Goal: Navigation & Orientation: Find specific page/section

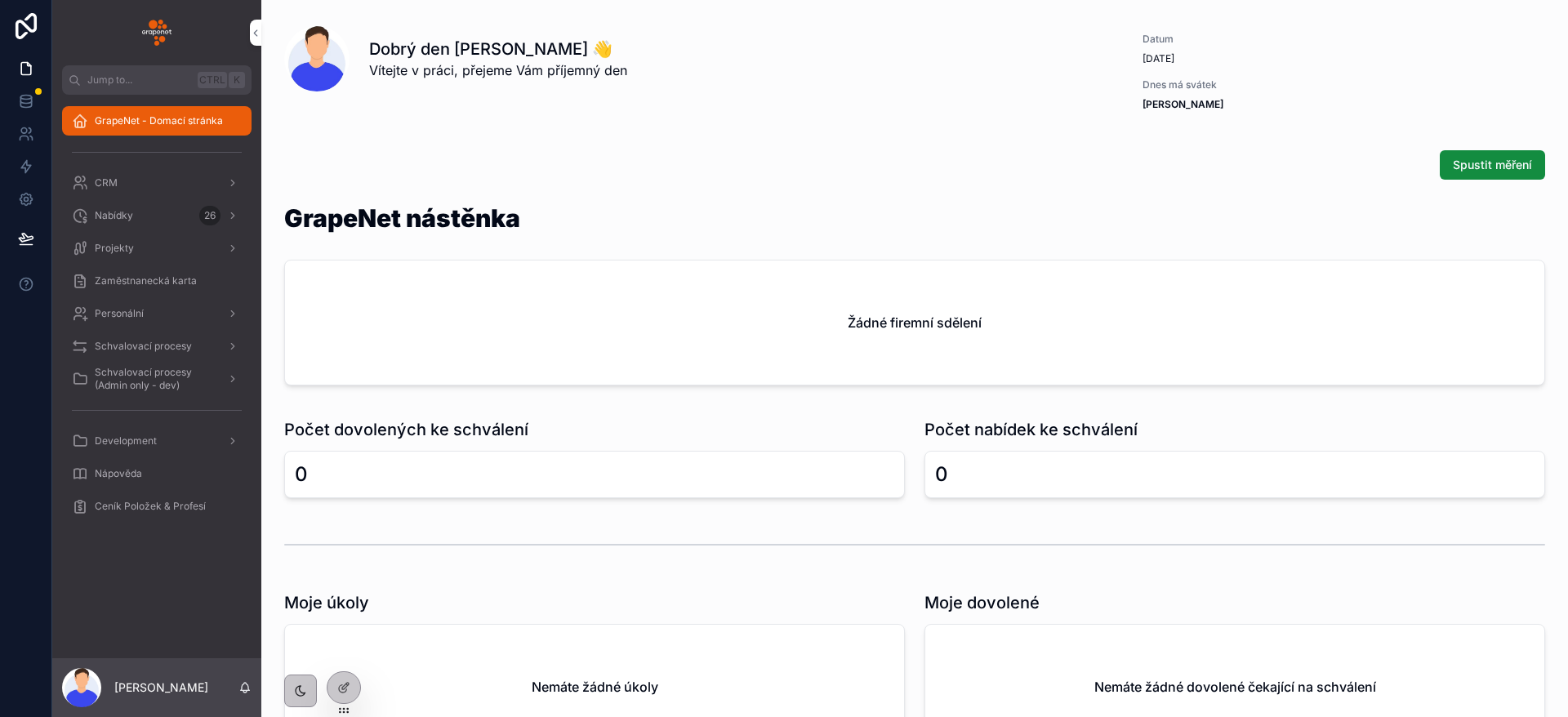
click at [93, 221] on div "Nabídky 26" at bounding box center [157, 215] width 170 height 26
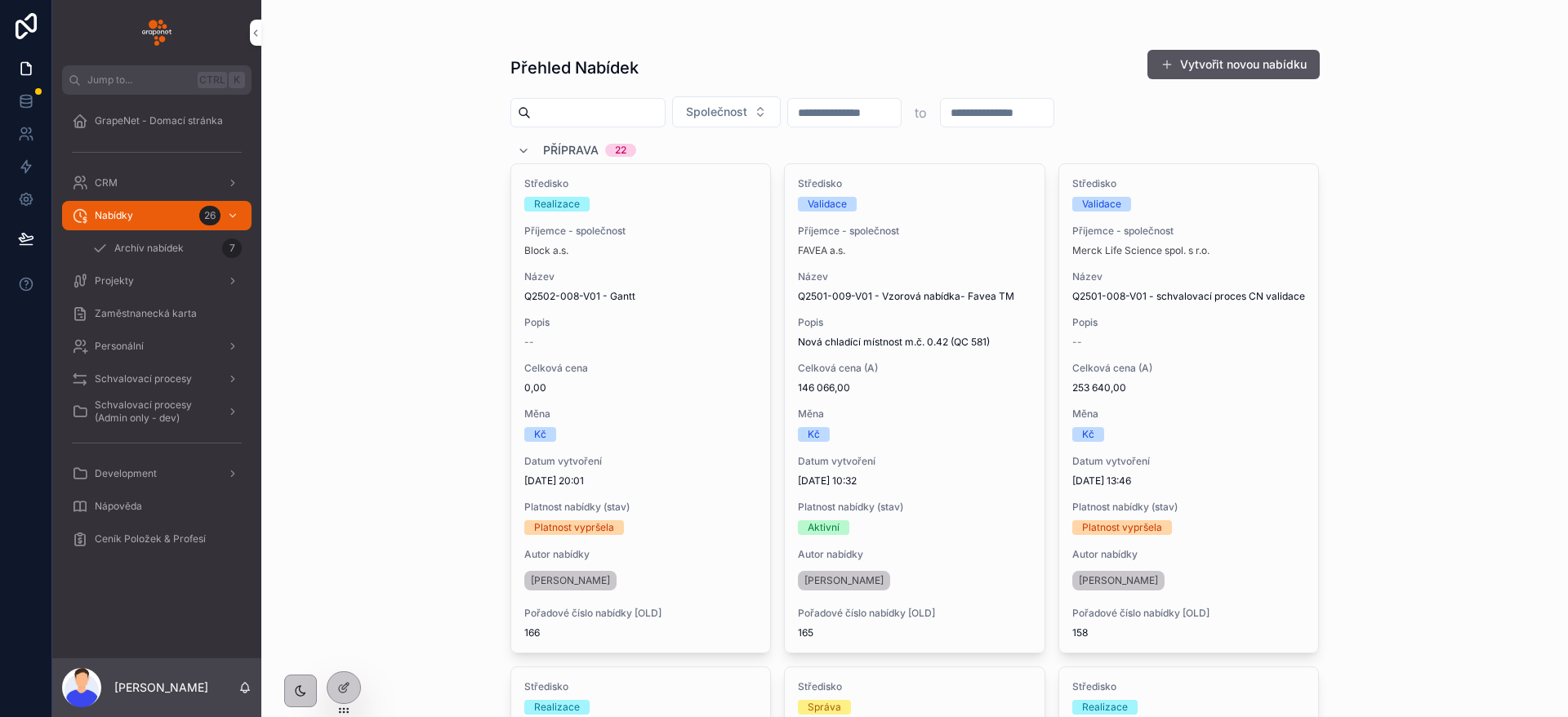
click at [154, 27] on img "scrollable content" at bounding box center [157, 32] width 29 height 26
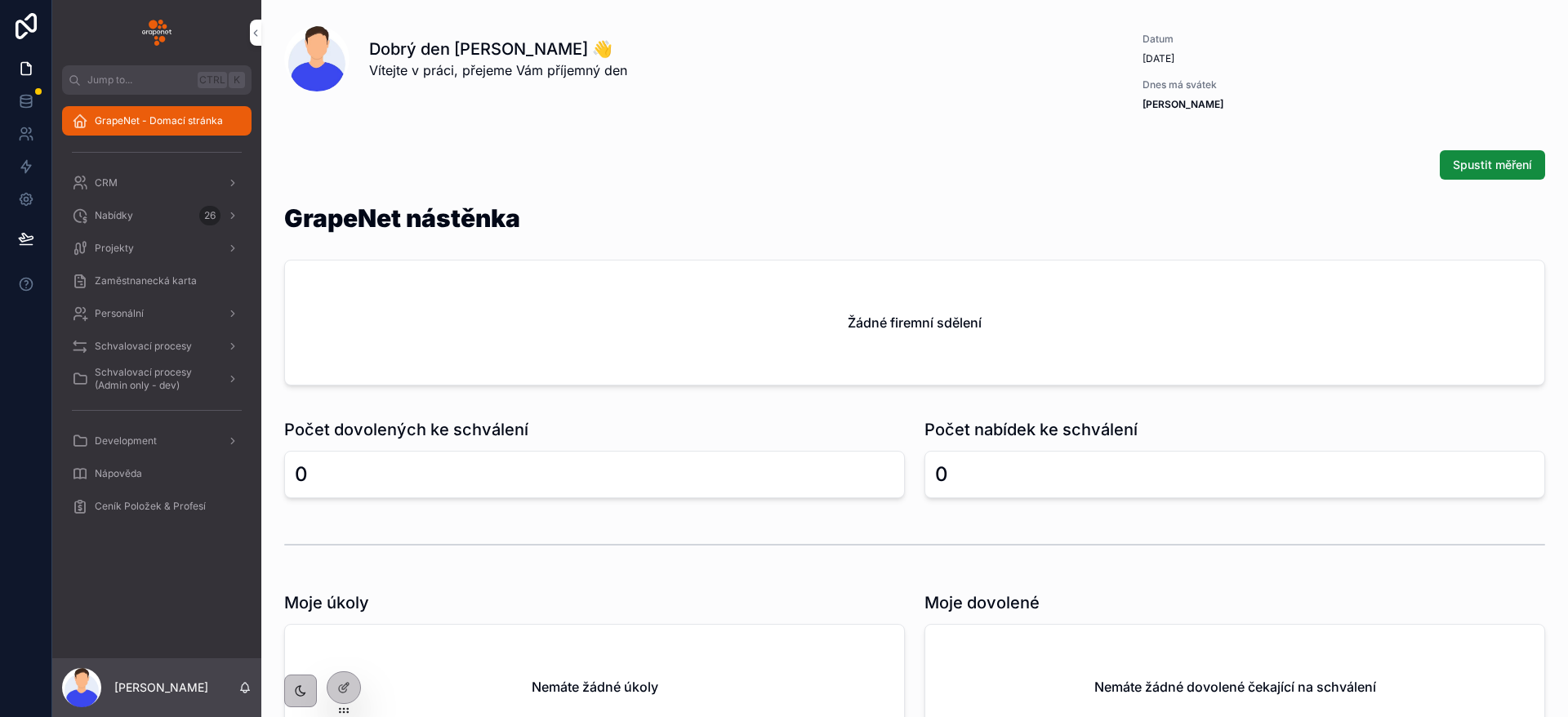
click at [174, 222] on div "Nabídky 26" at bounding box center [157, 215] width 170 height 26
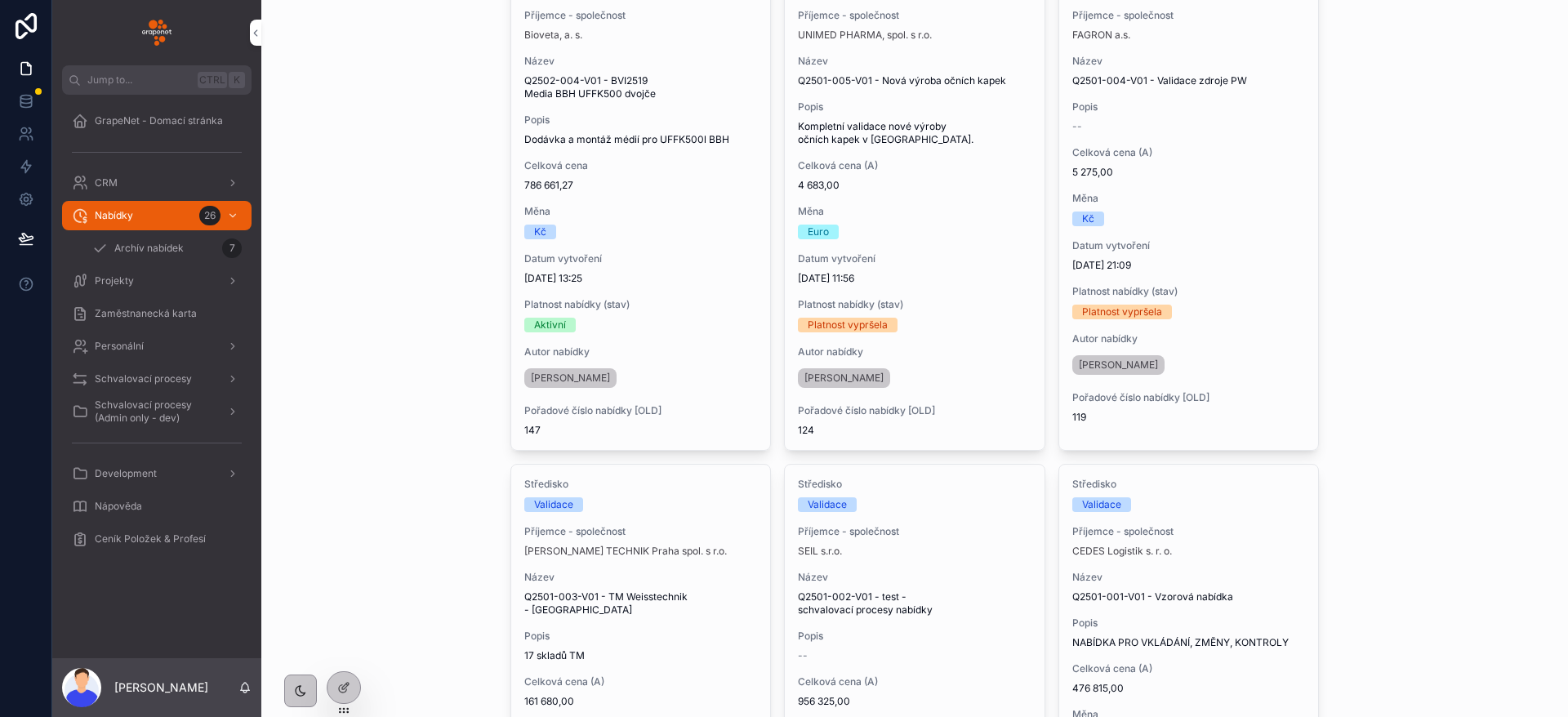
scroll to position [1959, 0]
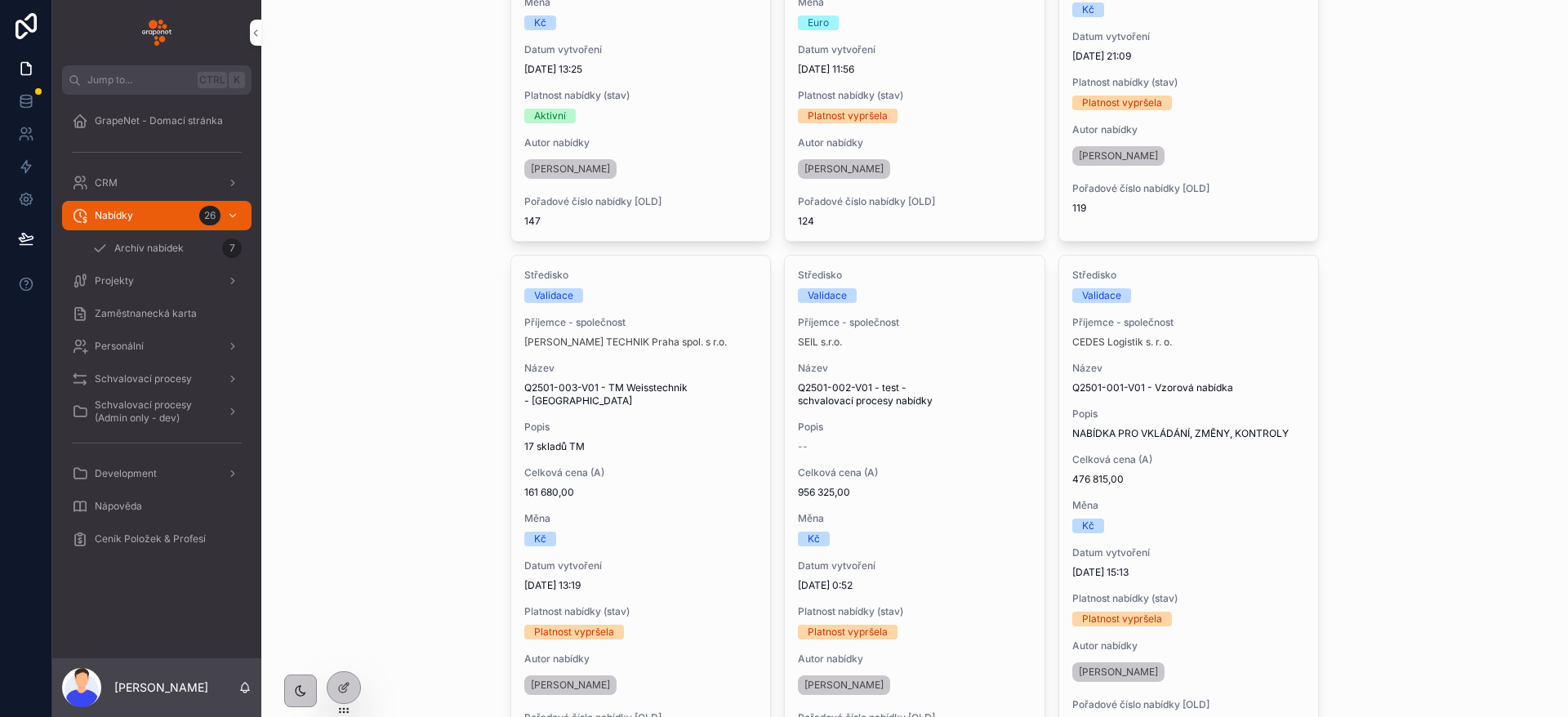
click at [127, 117] on span "GrapeNet - Domací stránka" at bounding box center [158, 120] width 128 height 13
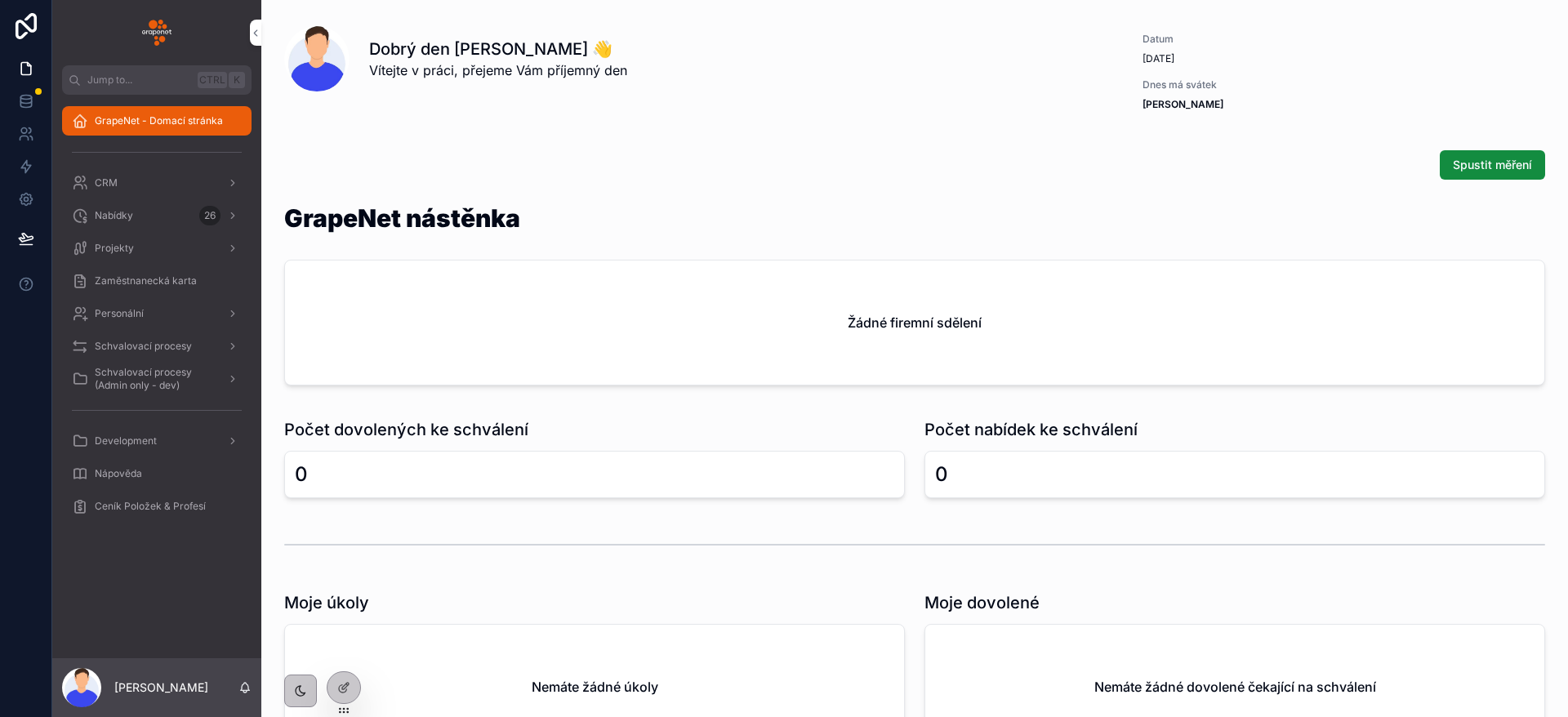
click at [158, 246] on div "Projekty" at bounding box center [157, 248] width 170 height 26
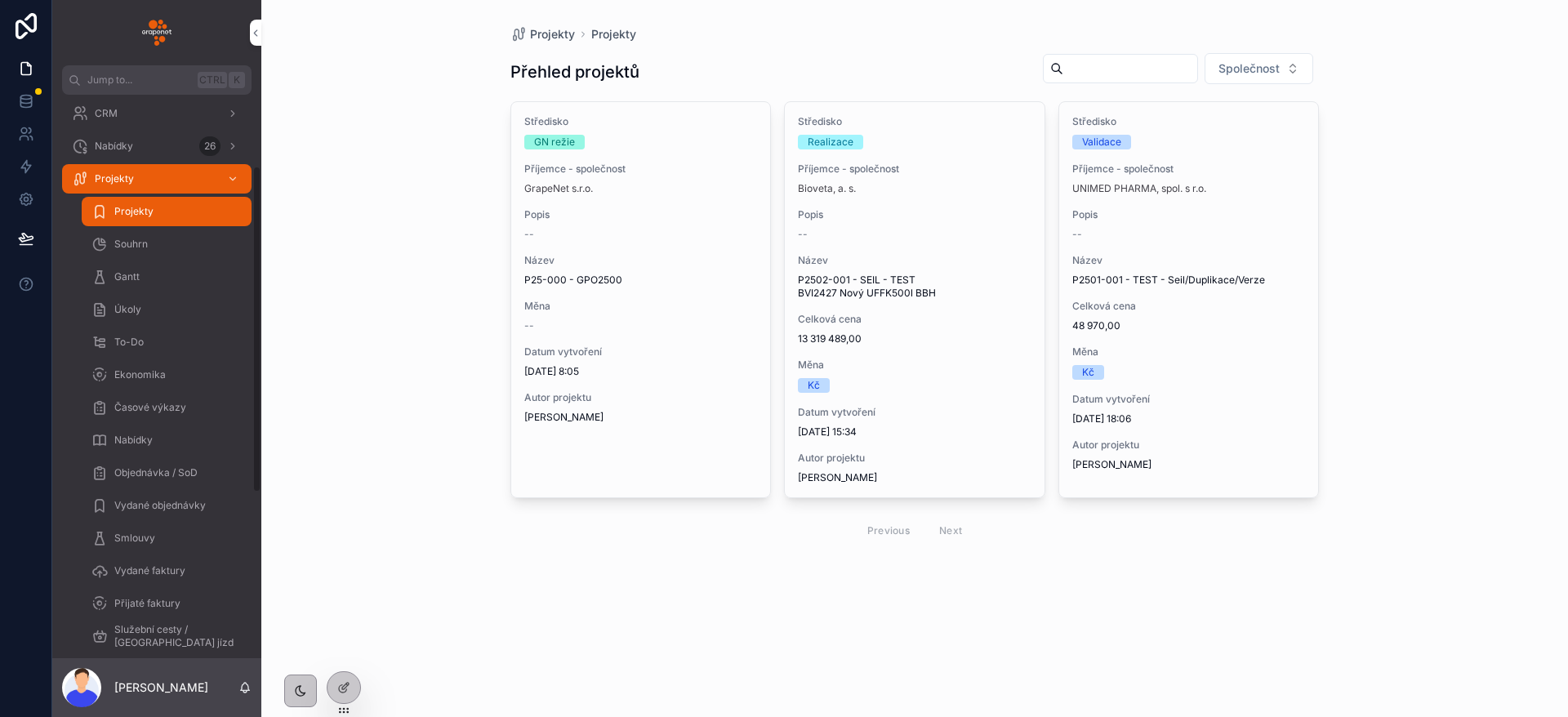
scroll to position [122, 0]
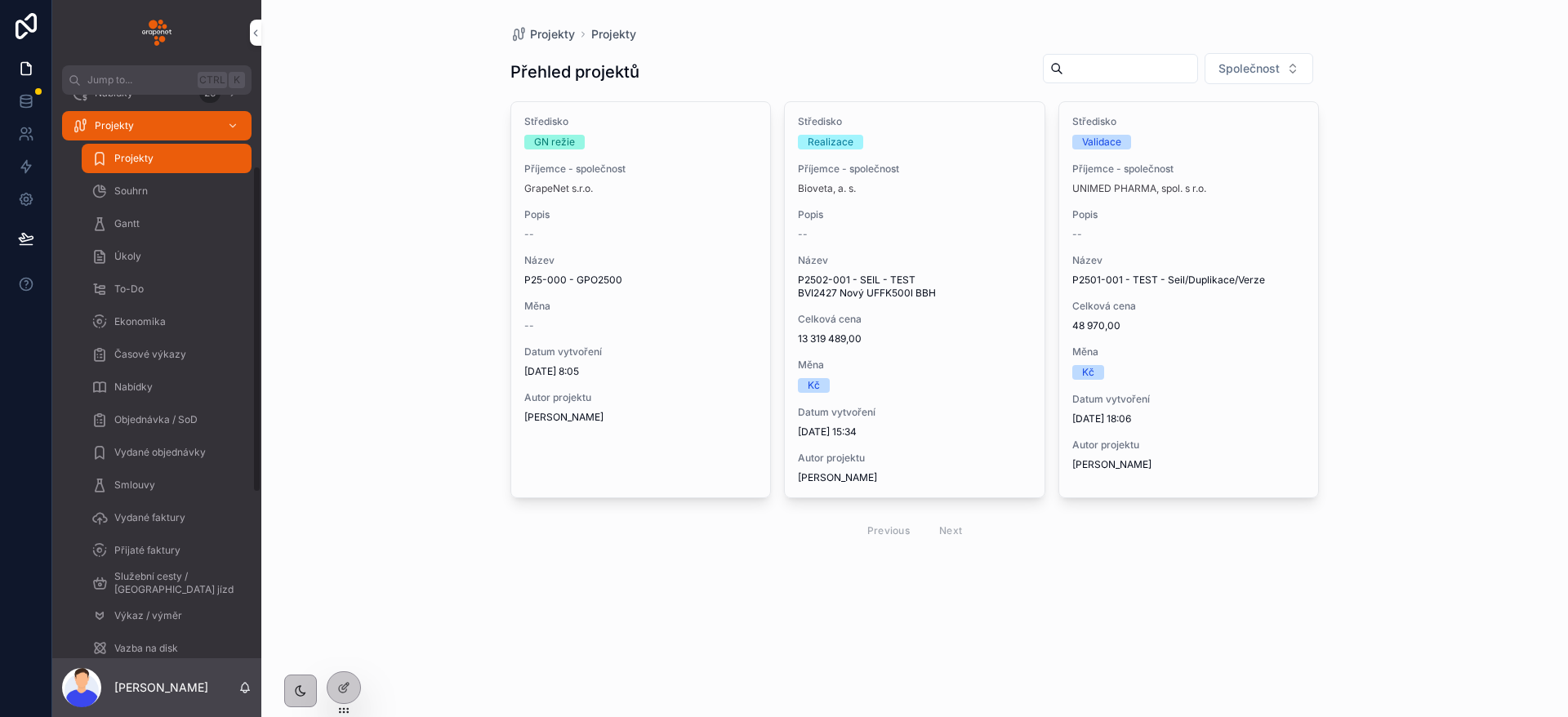
click at [192, 454] on span "Vydané objednávky" at bounding box center [160, 452] width 91 height 13
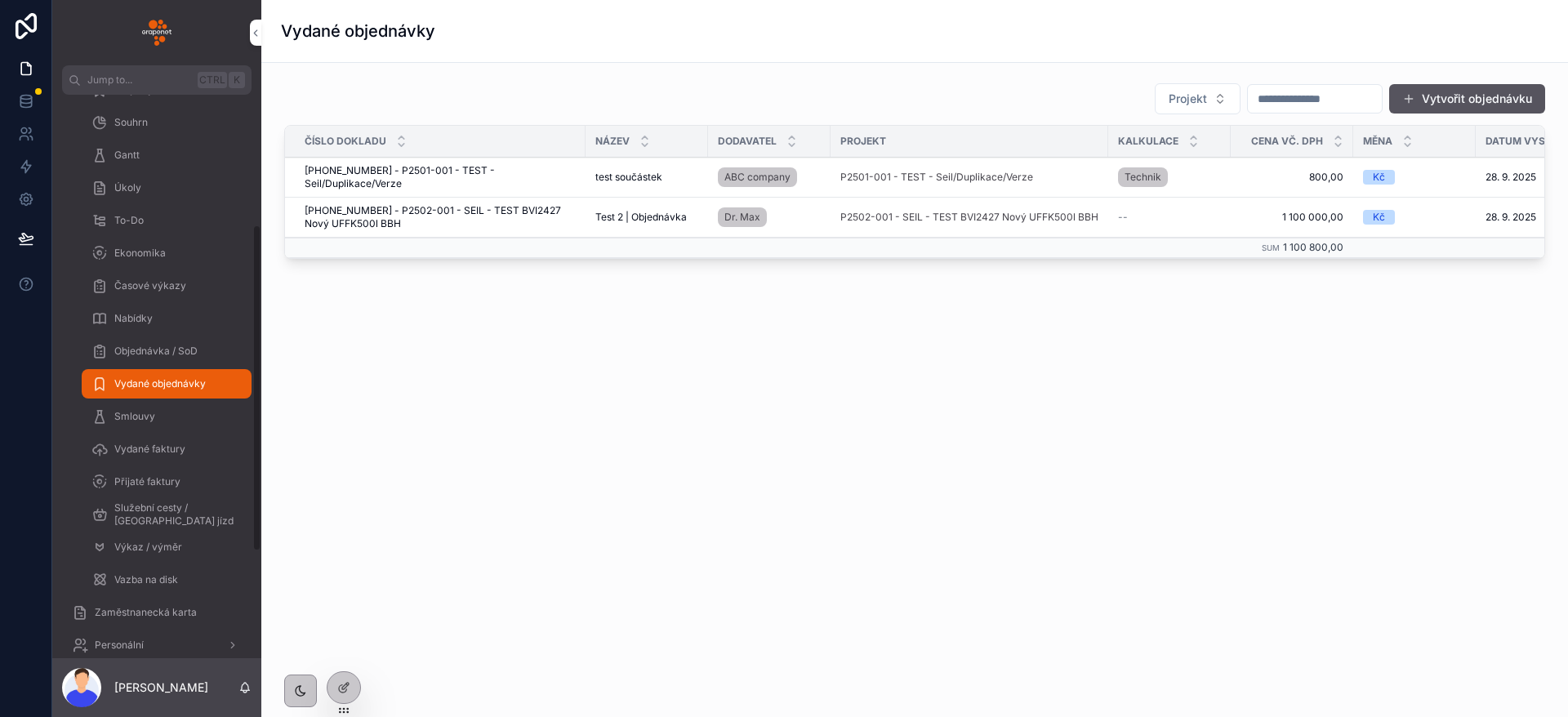
scroll to position [245, 0]
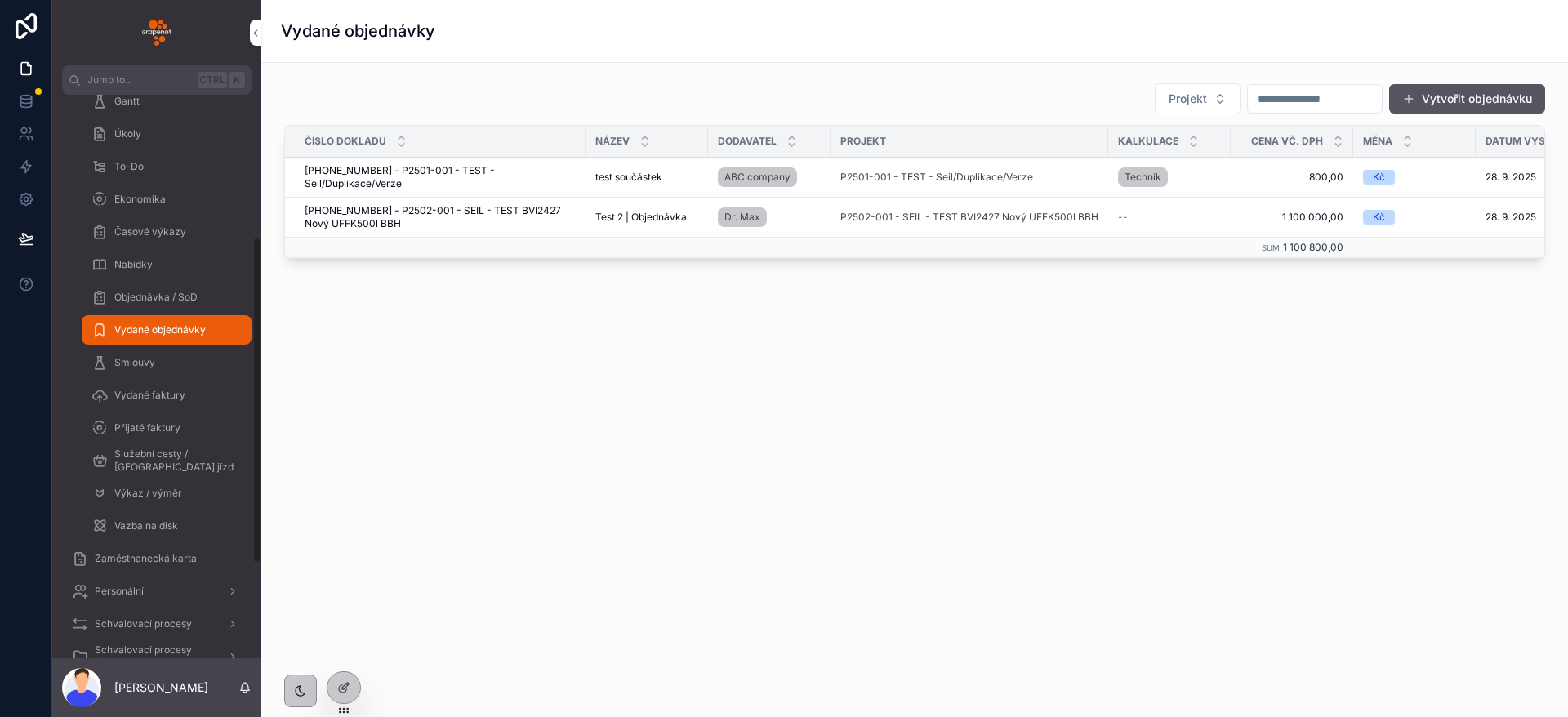
click at [171, 399] on span "Vydané faktury" at bounding box center [150, 394] width 71 height 13
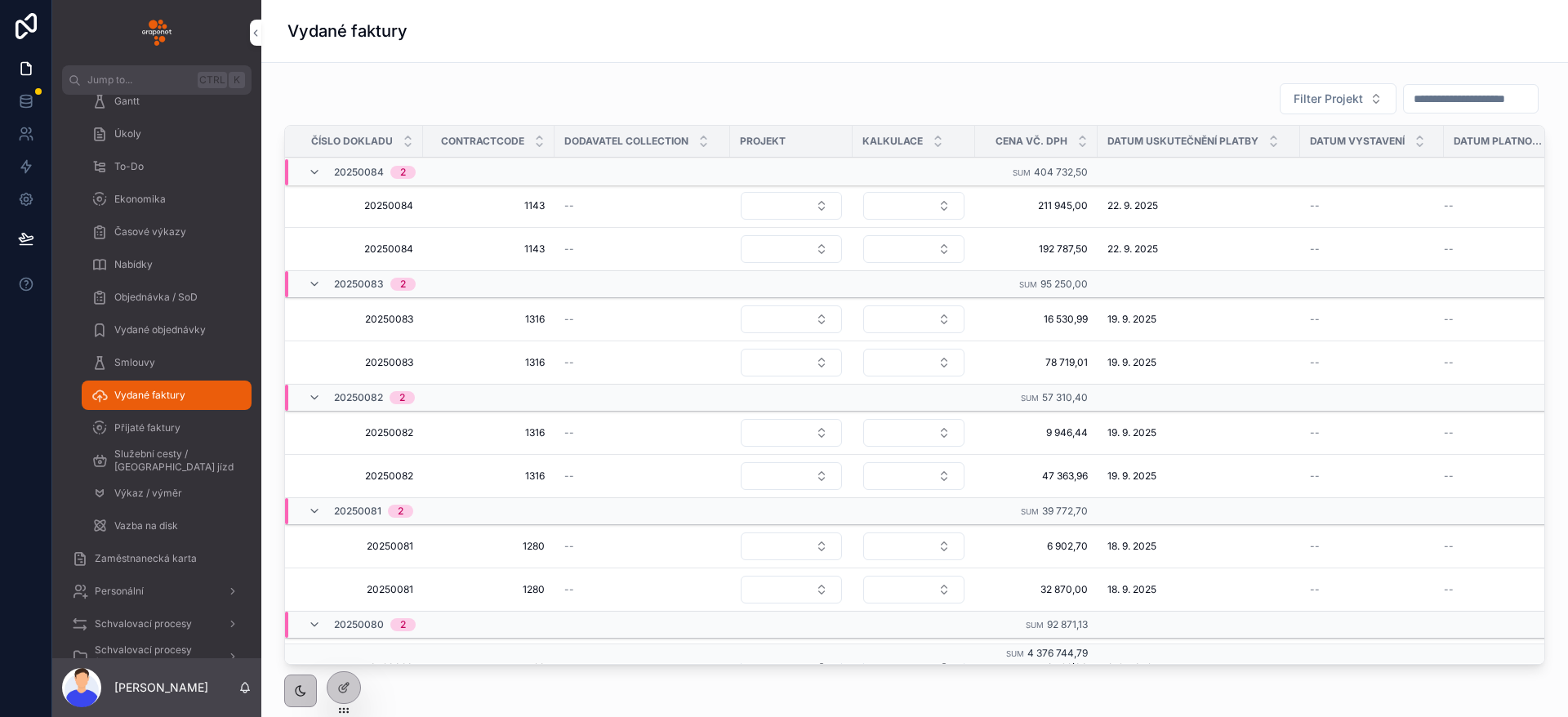
click at [171, 422] on span "Přijaté faktury" at bounding box center [148, 427] width 66 height 13
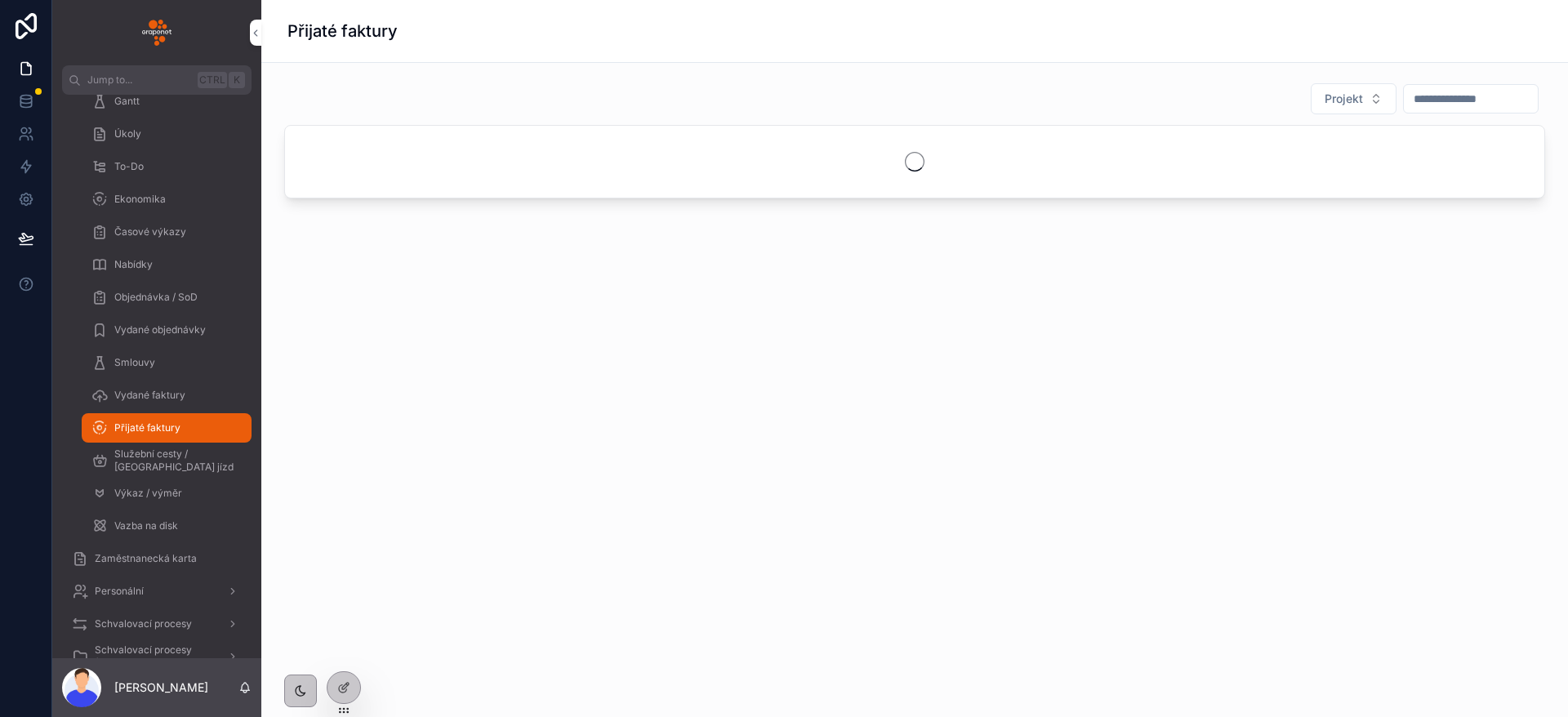
click at [196, 387] on div "Vydané faktury" at bounding box center [166, 394] width 151 height 26
